Goal: Information Seeking & Learning: Learn about a topic

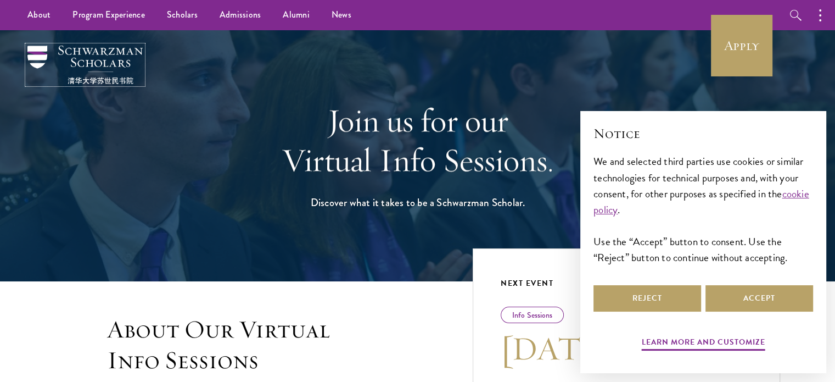
click at [86, 52] on img at bounding box center [84, 65] width 115 height 38
